Goal: Information Seeking & Learning: Learn about a topic

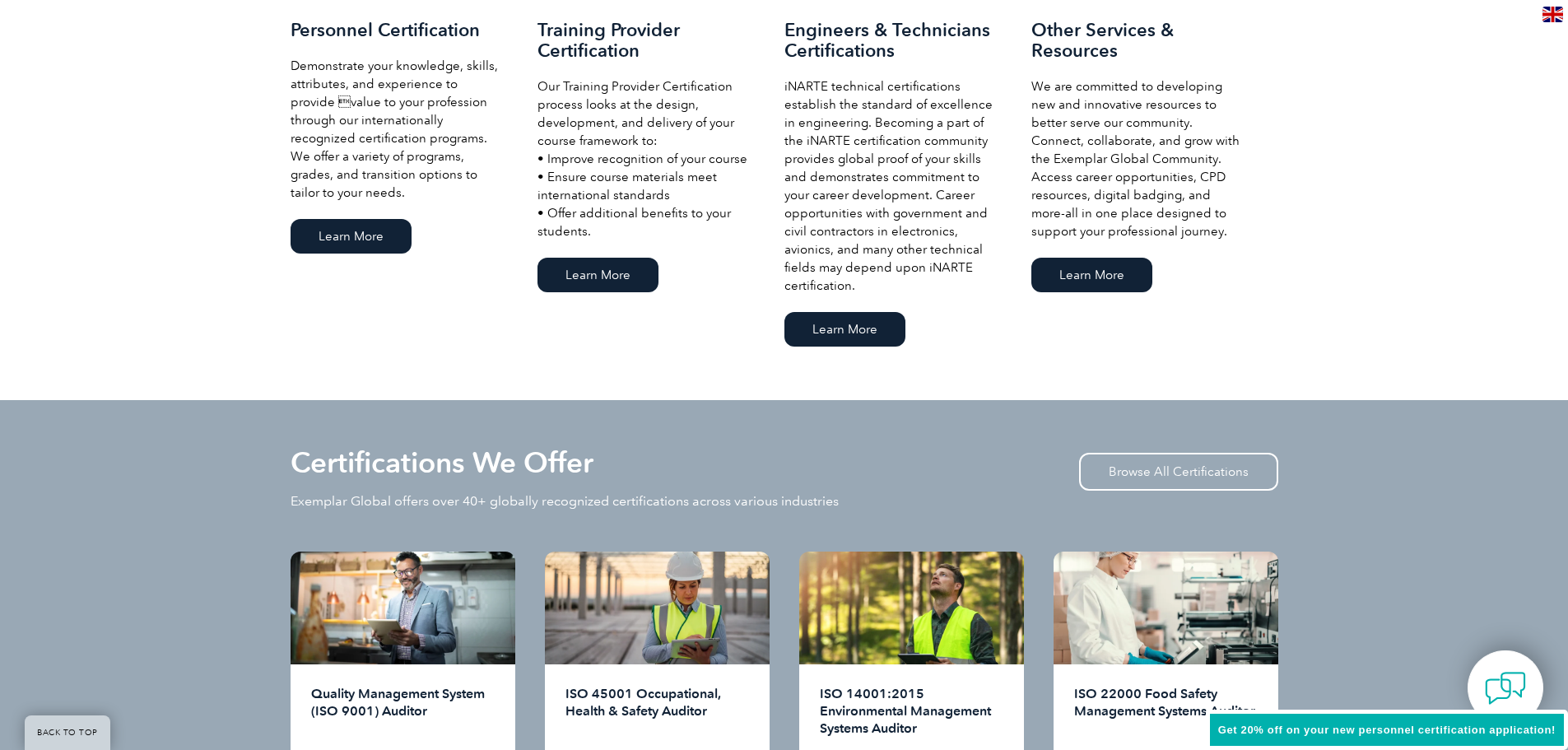
scroll to position [1153, 0]
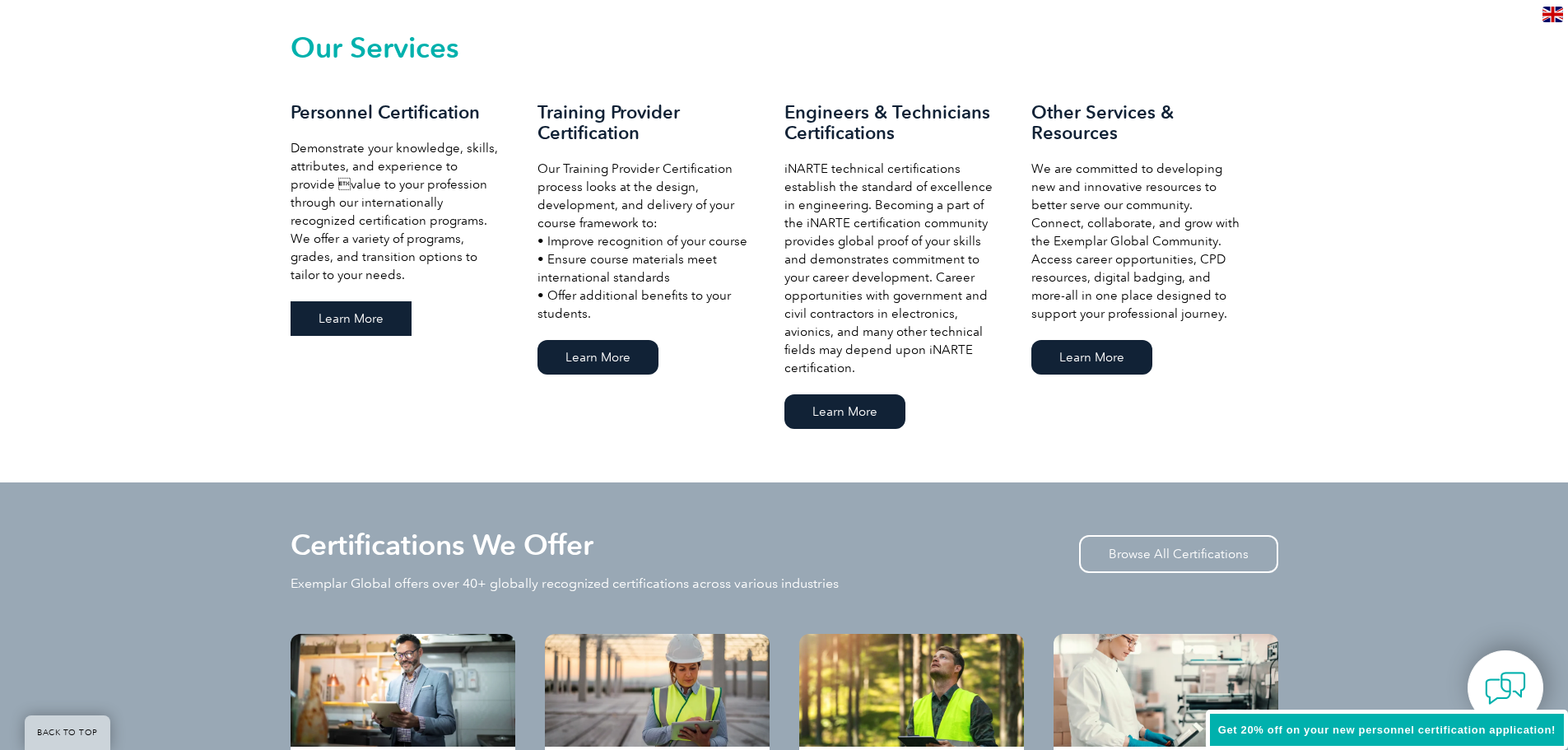
click at [363, 326] on link "Learn More" at bounding box center [351, 318] width 121 height 35
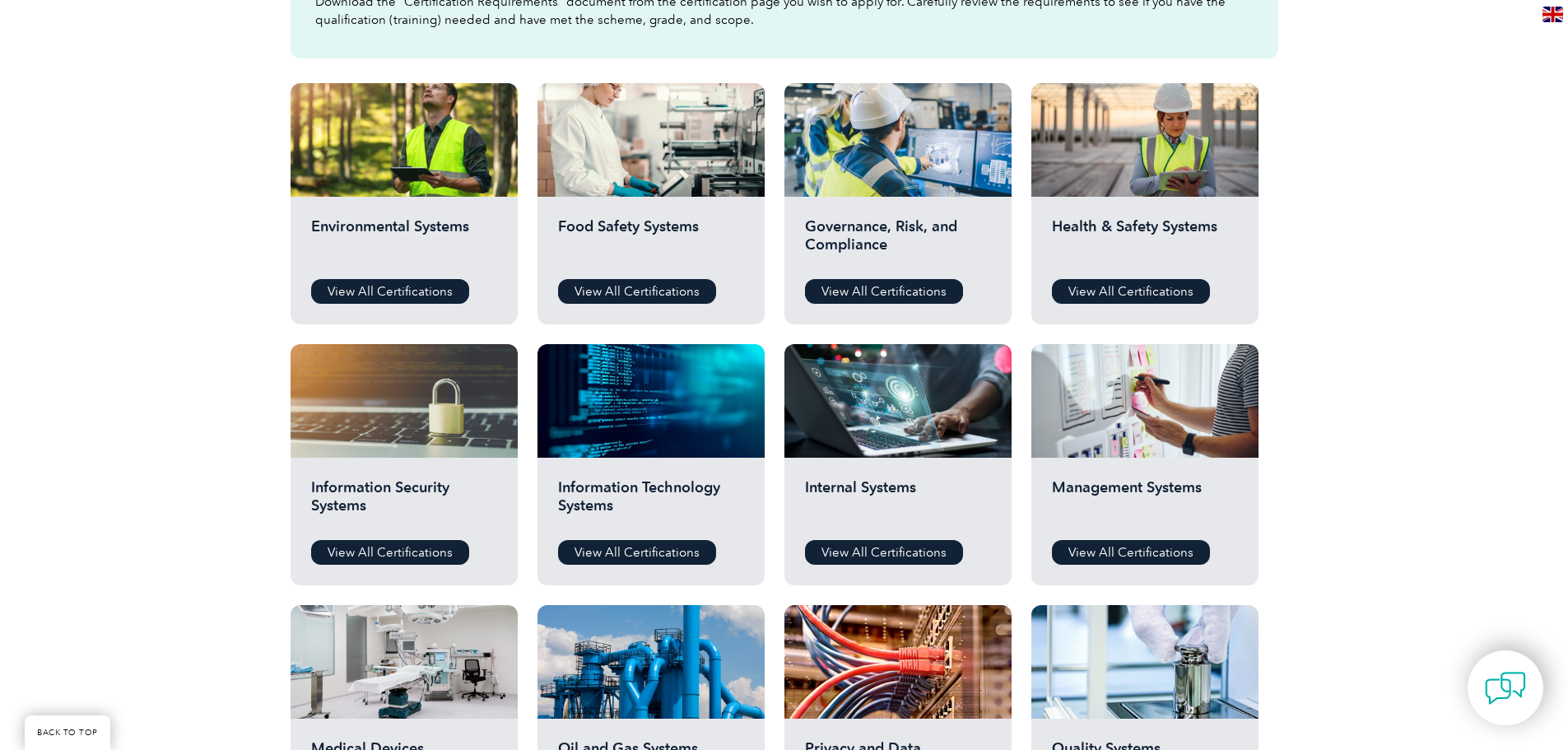
scroll to position [576, 0]
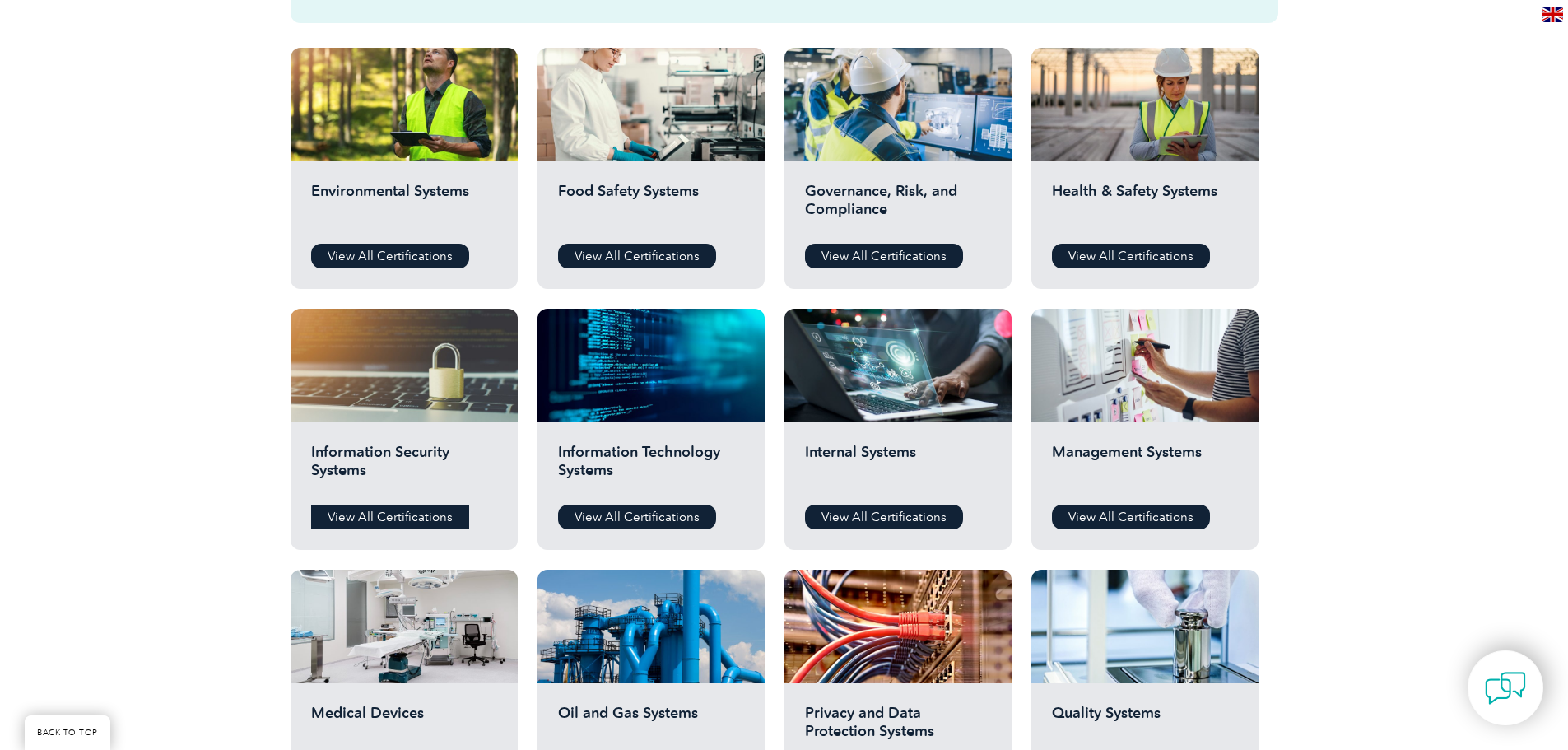
click at [355, 514] on link "View All Certifications" at bounding box center [390, 517] width 158 height 25
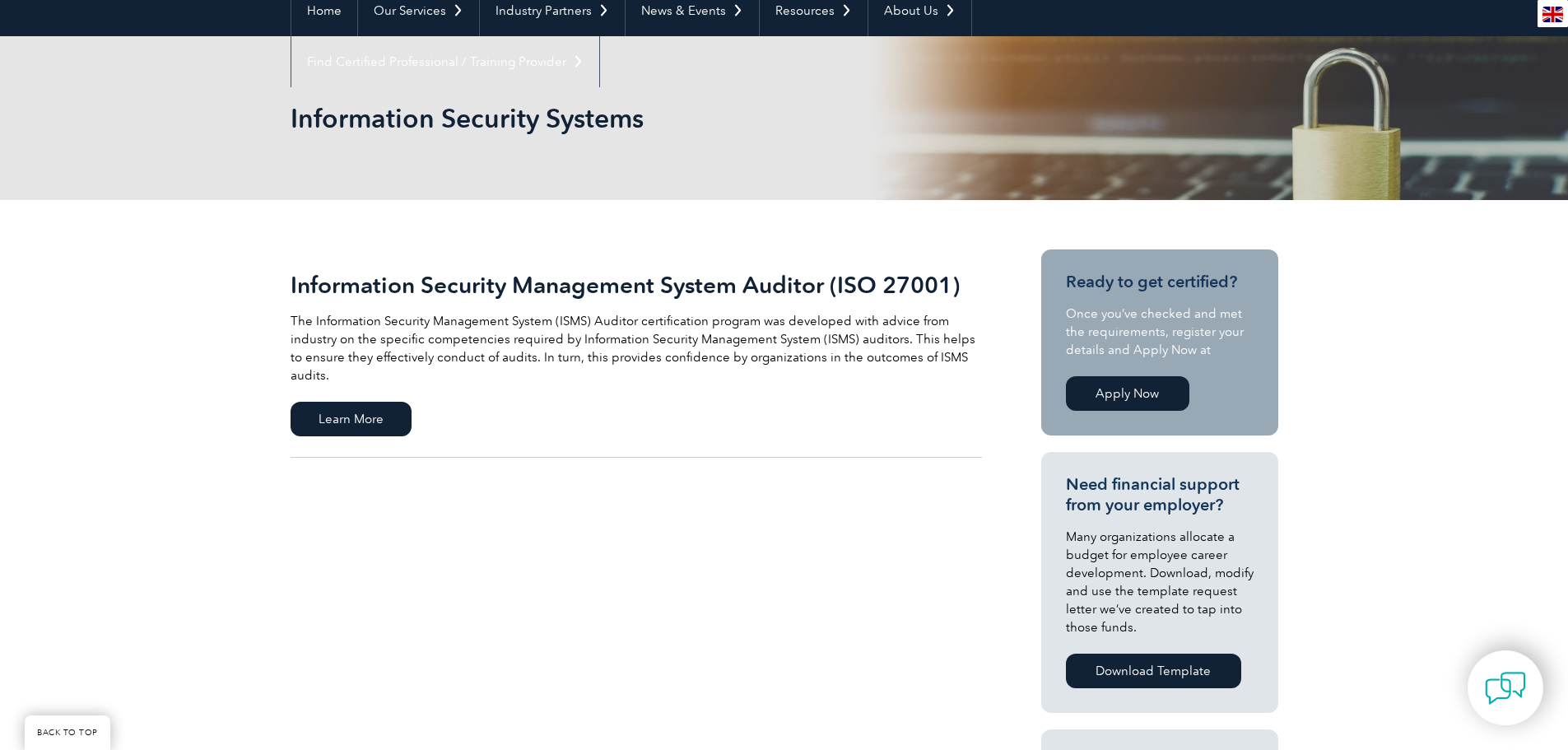
scroll to position [165, 0]
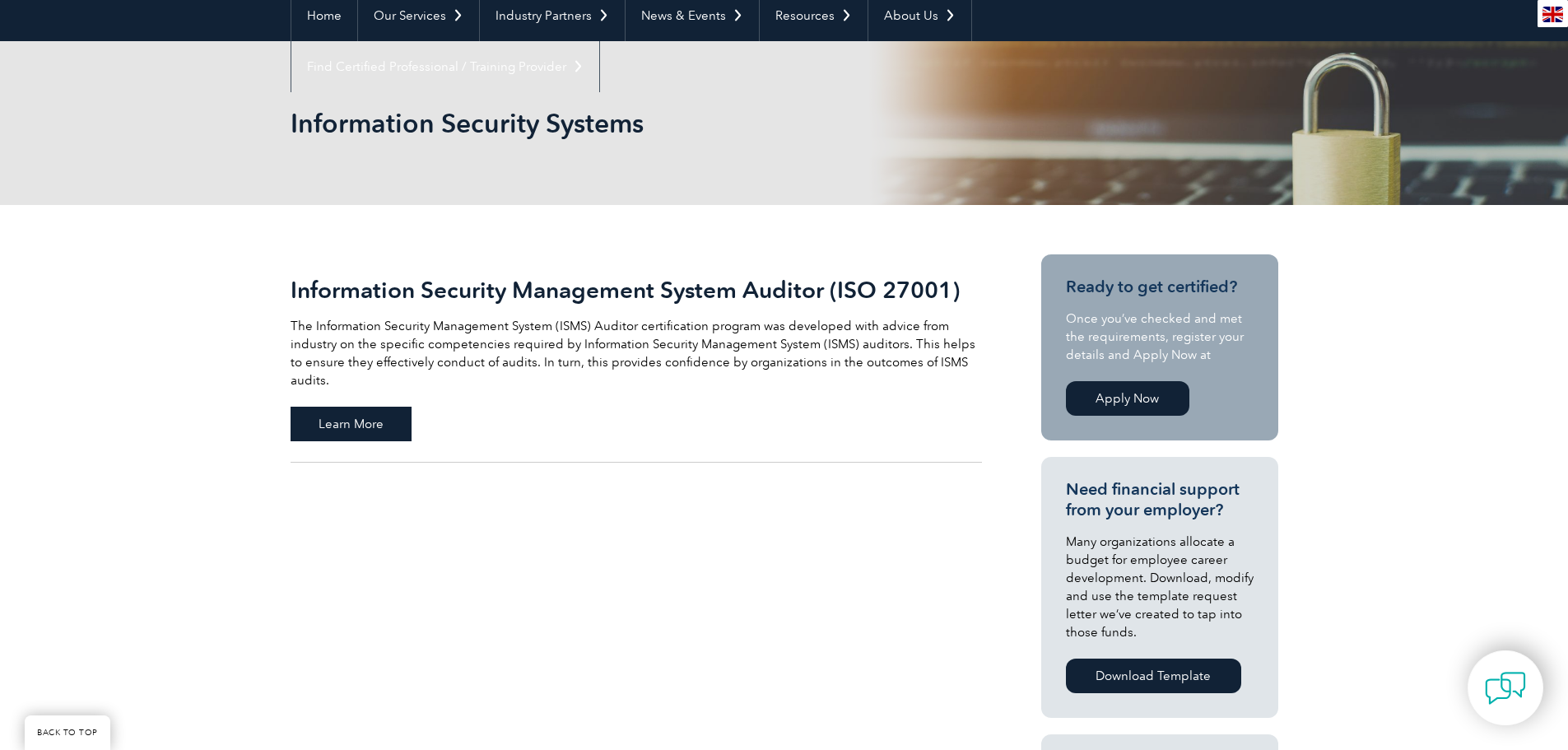
click at [345, 410] on span "Learn More" at bounding box center [351, 424] width 121 height 35
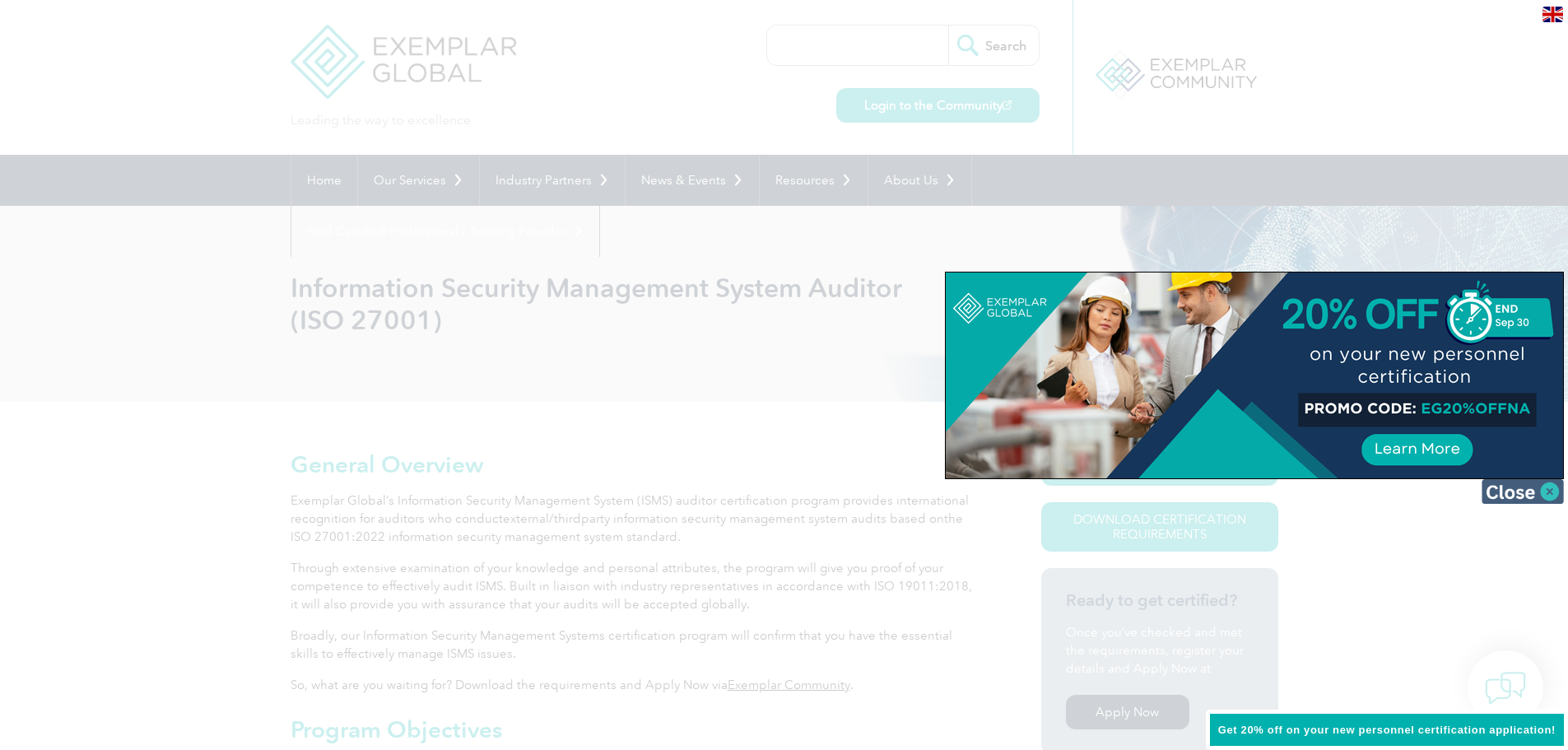
click at [1546, 495] on img at bounding box center [1522, 491] width 82 height 25
